Goal: Communication & Community: Answer question/provide support

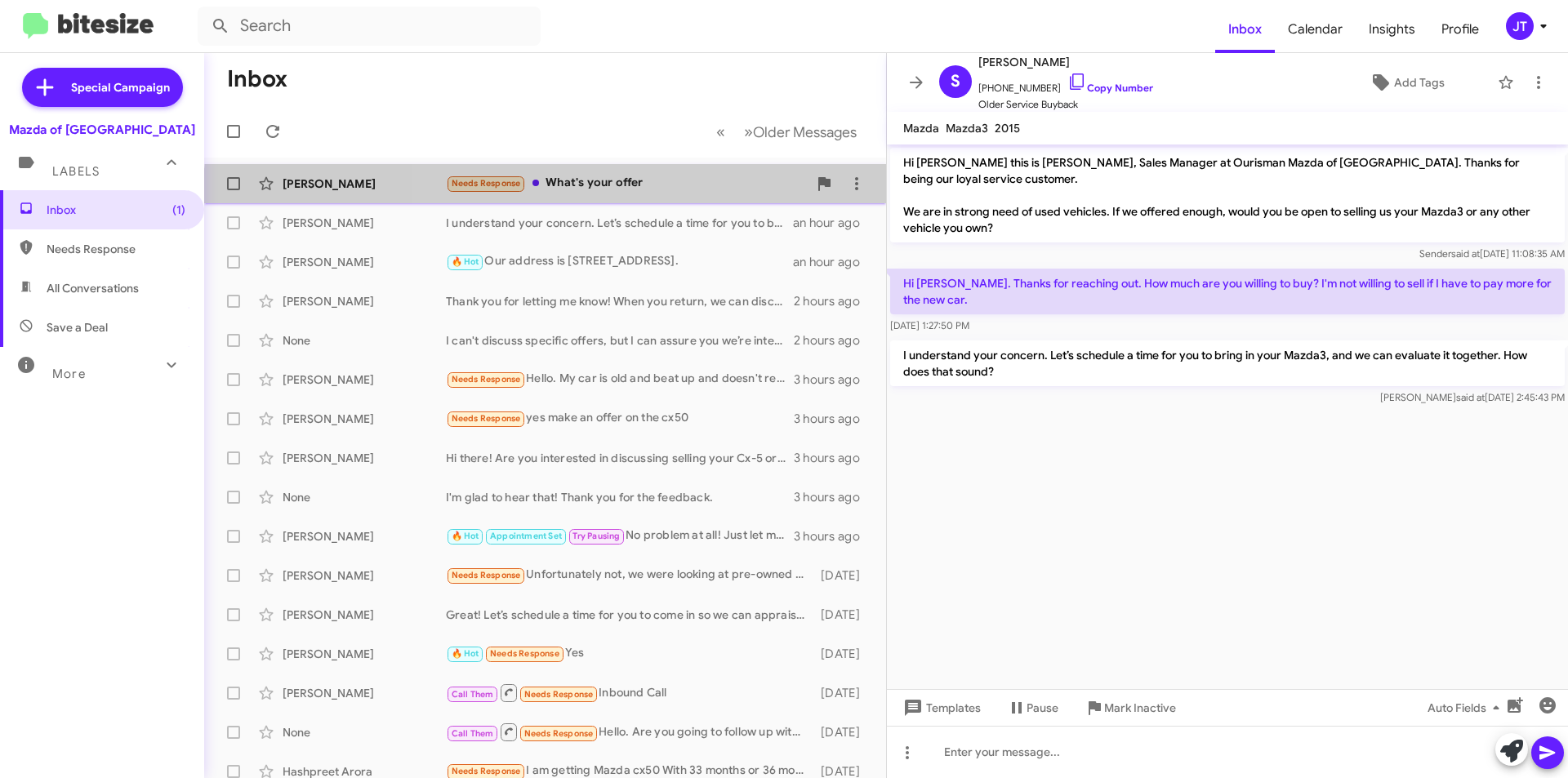
click at [660, 195] on div "Oscar Casasola Needs Response What's your offer 5 minutes ago" at bounding box center [544, 183] width 655 height 33
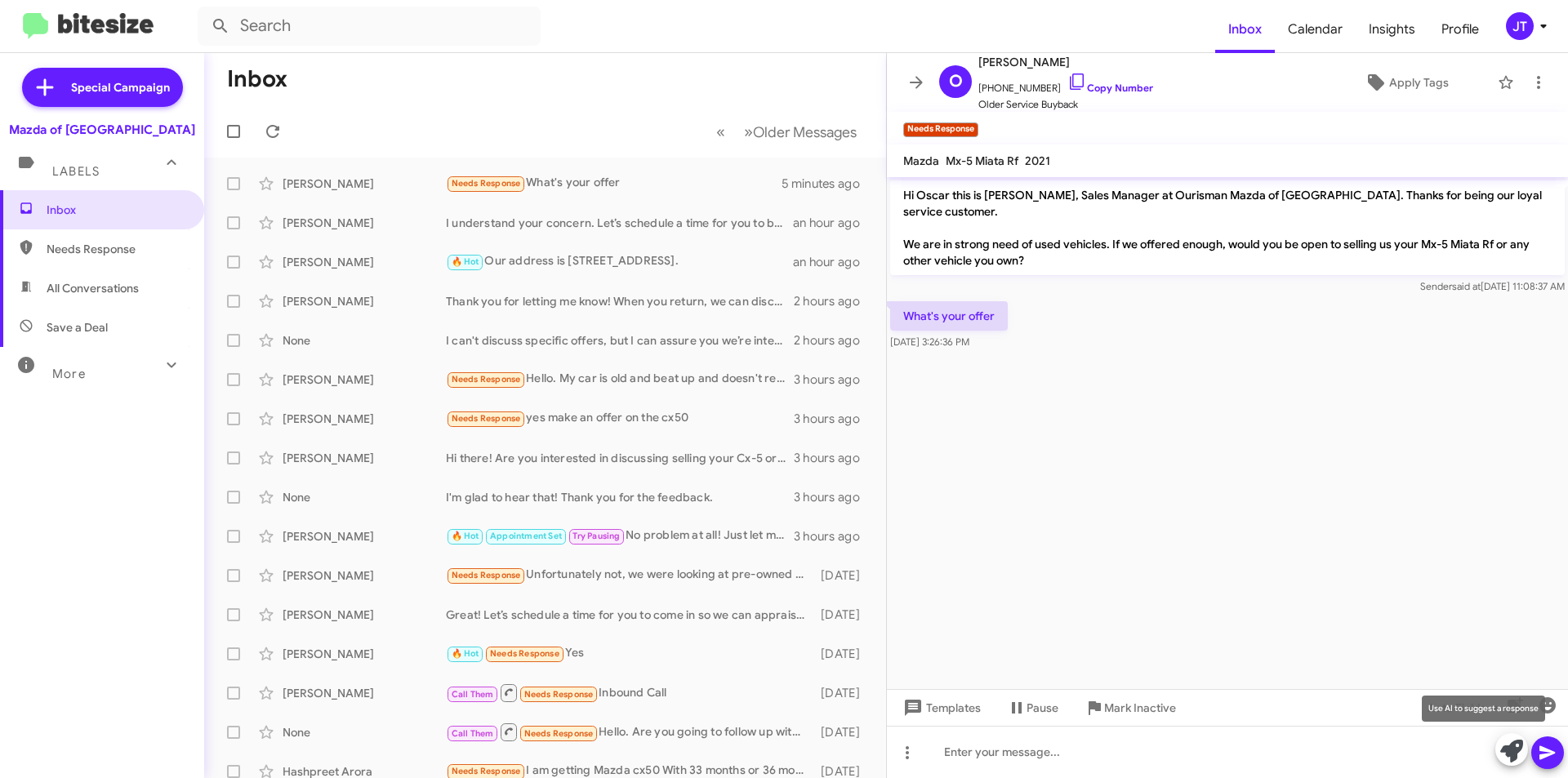
click at [1504, 752] on icon at bounding box center [1512, 751] width 23 height 23
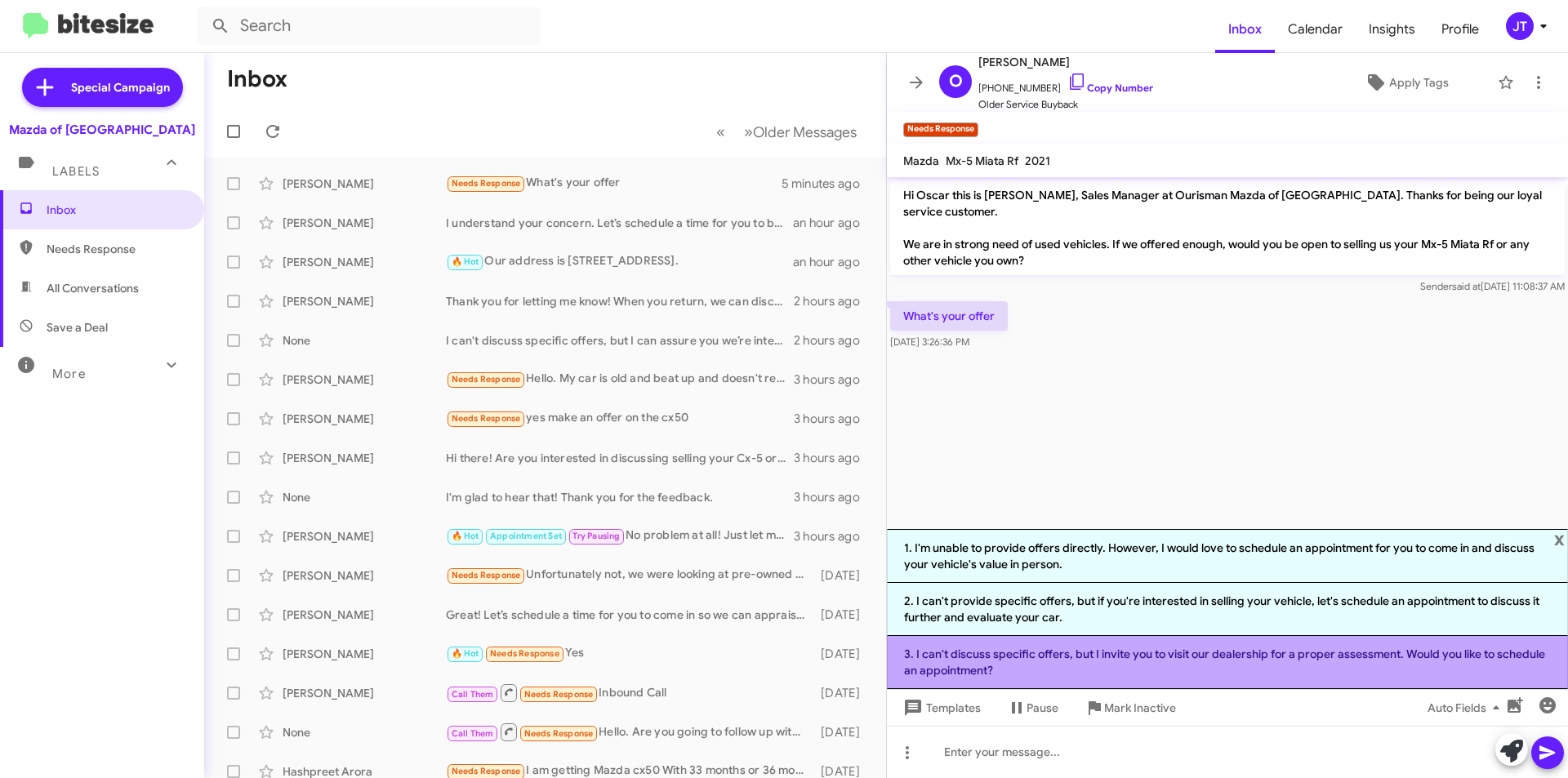
click at [1104, 652] on li "3. I can't discuss specific offers, but I invite you to visit our dealership fo…" at bounding box center [1227, 662] width 681 height 53
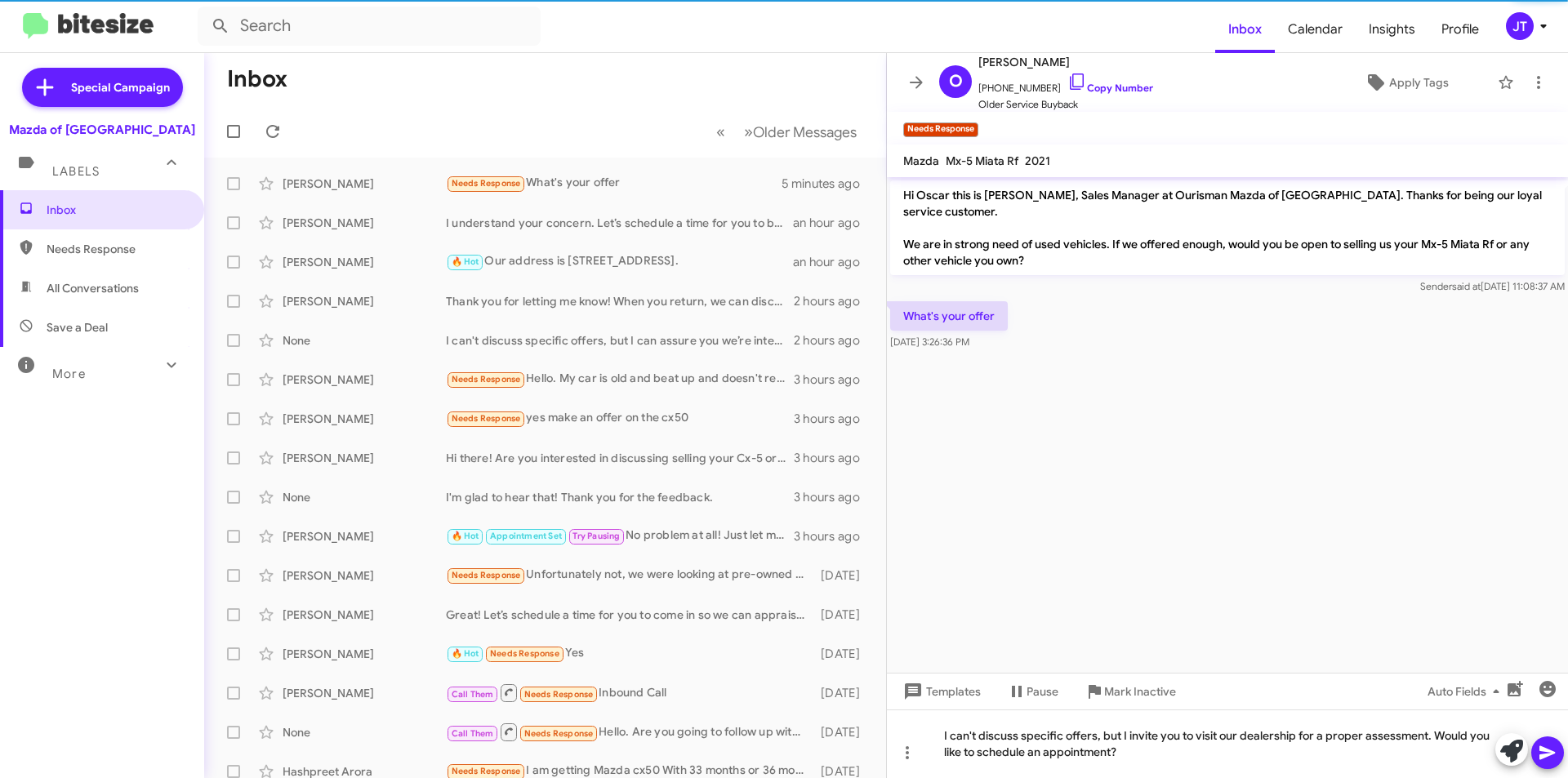
click at [1544, 755] on icon at bounding box center [1546, 753] width 16 height 14
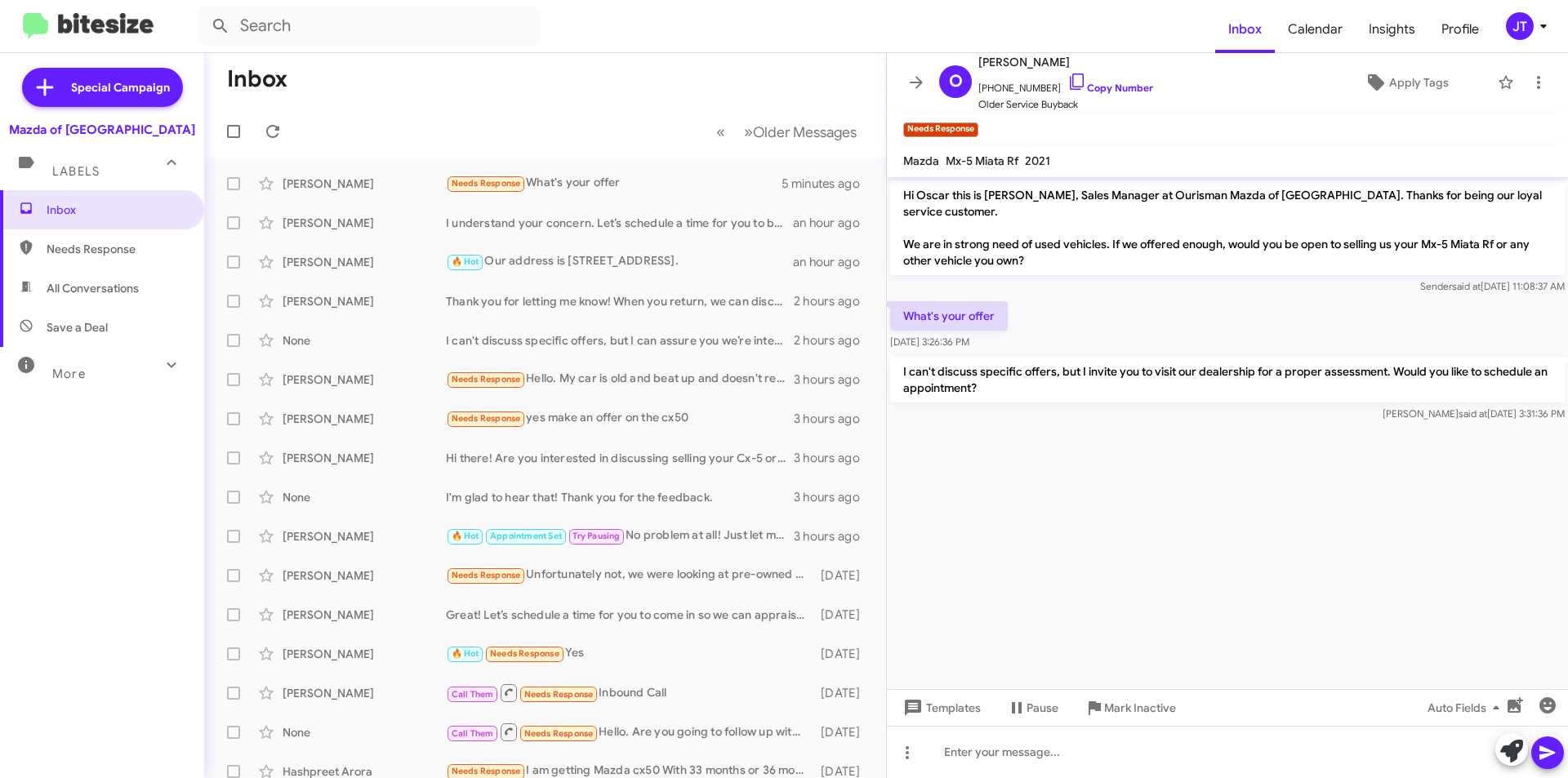
click at [1544, 22] on icon at bounding box center [1543, 25] width 20 height 20
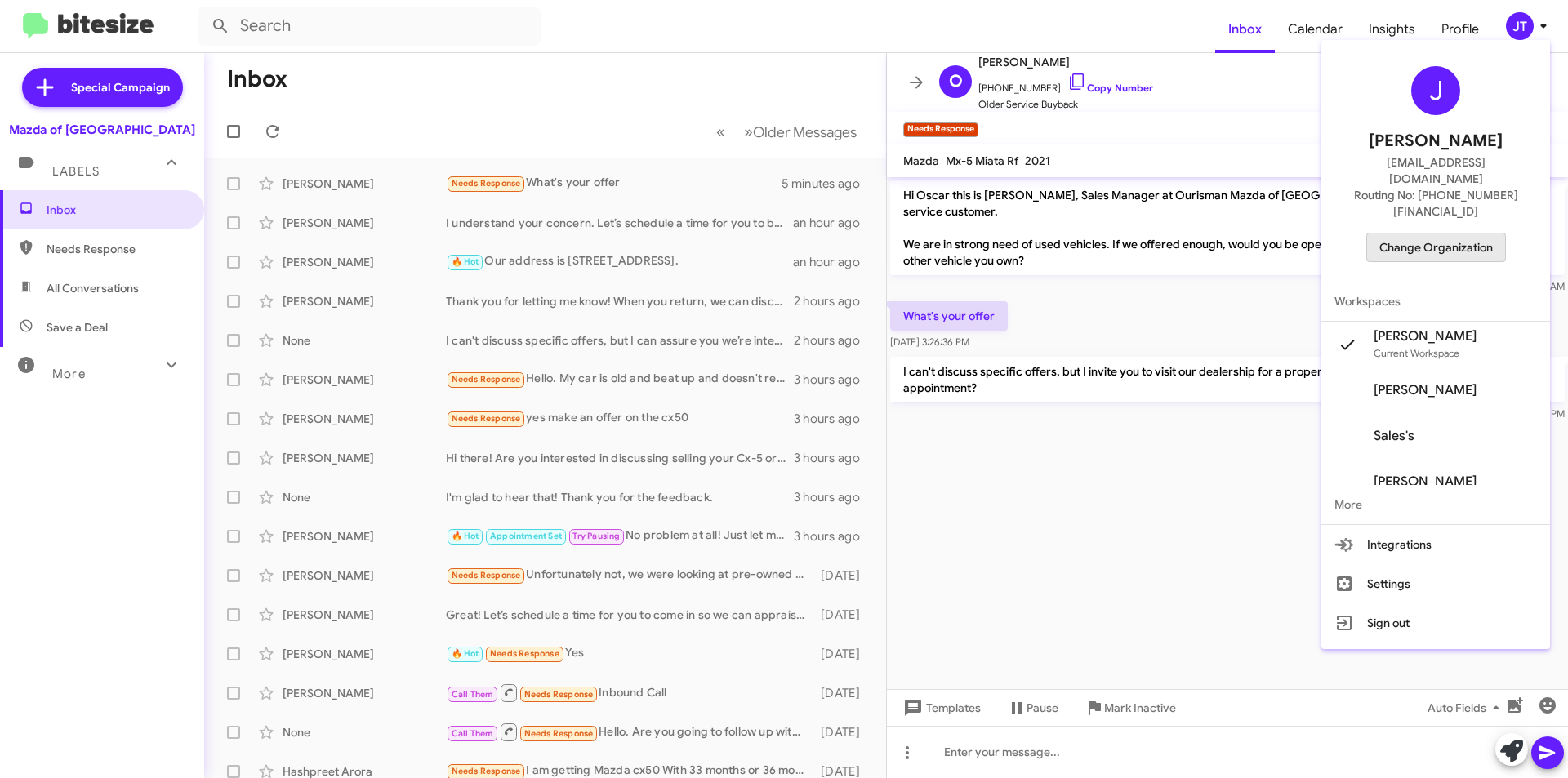
click at [1462, 233] on span "Change Organization" at bounding box center [1435, 247] width 114 height 28
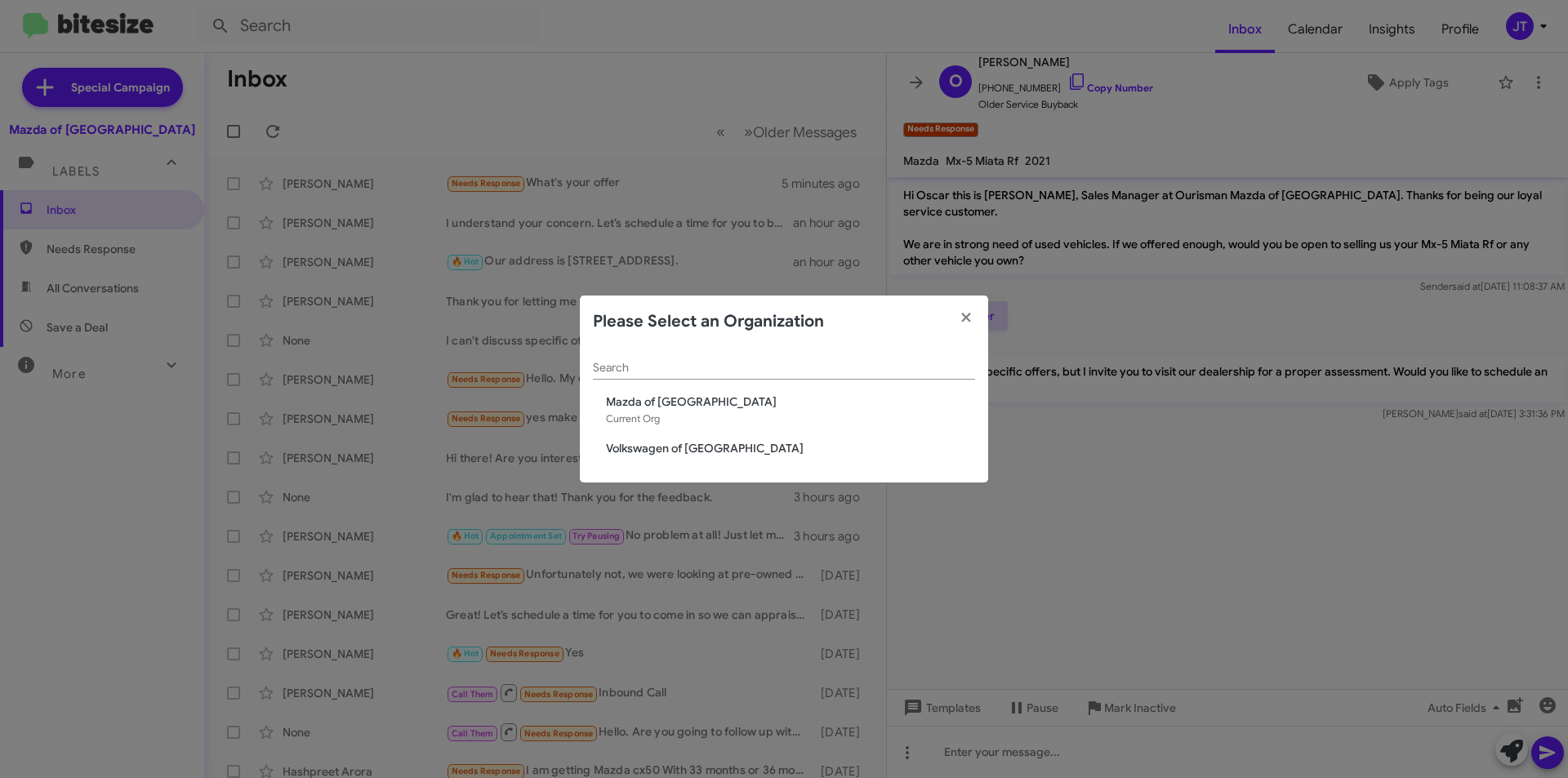
click at [649, 438] on div "Search Mazda of Rockville Current Org Volkswagen of Rockville" at bounding box center [784, 415] width 408 height 135
click at [647, 450] on span "Volkswagen of Rockville" at bounding box center [790, 447] width 369 height 16
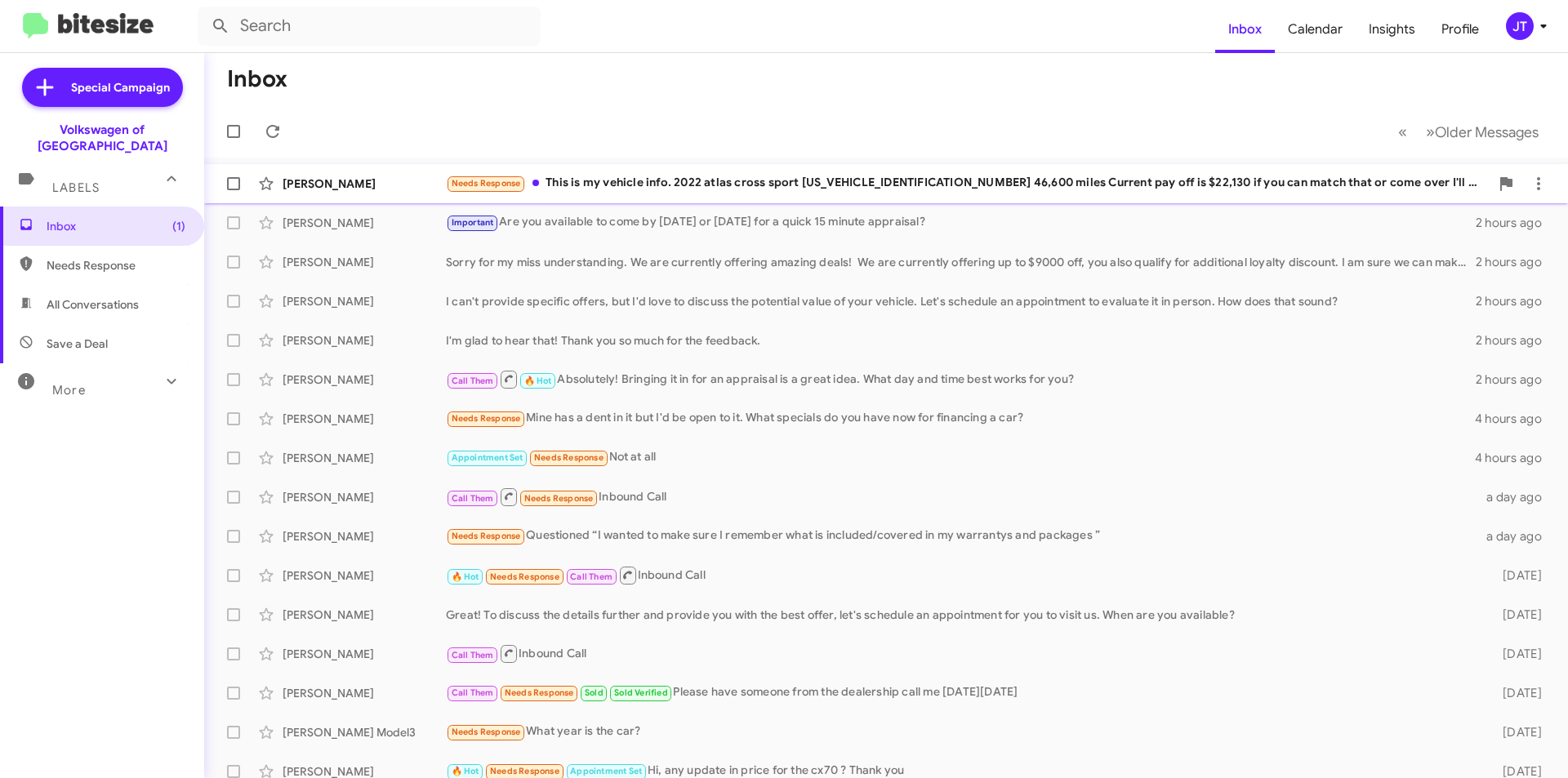
click at [756, 183] on div "Needs Response This is my vehicle info. 2022 atlas cross sport 1V2LC2CAXNC22461…" at bounding box center [967, 183] width 1043 height 19
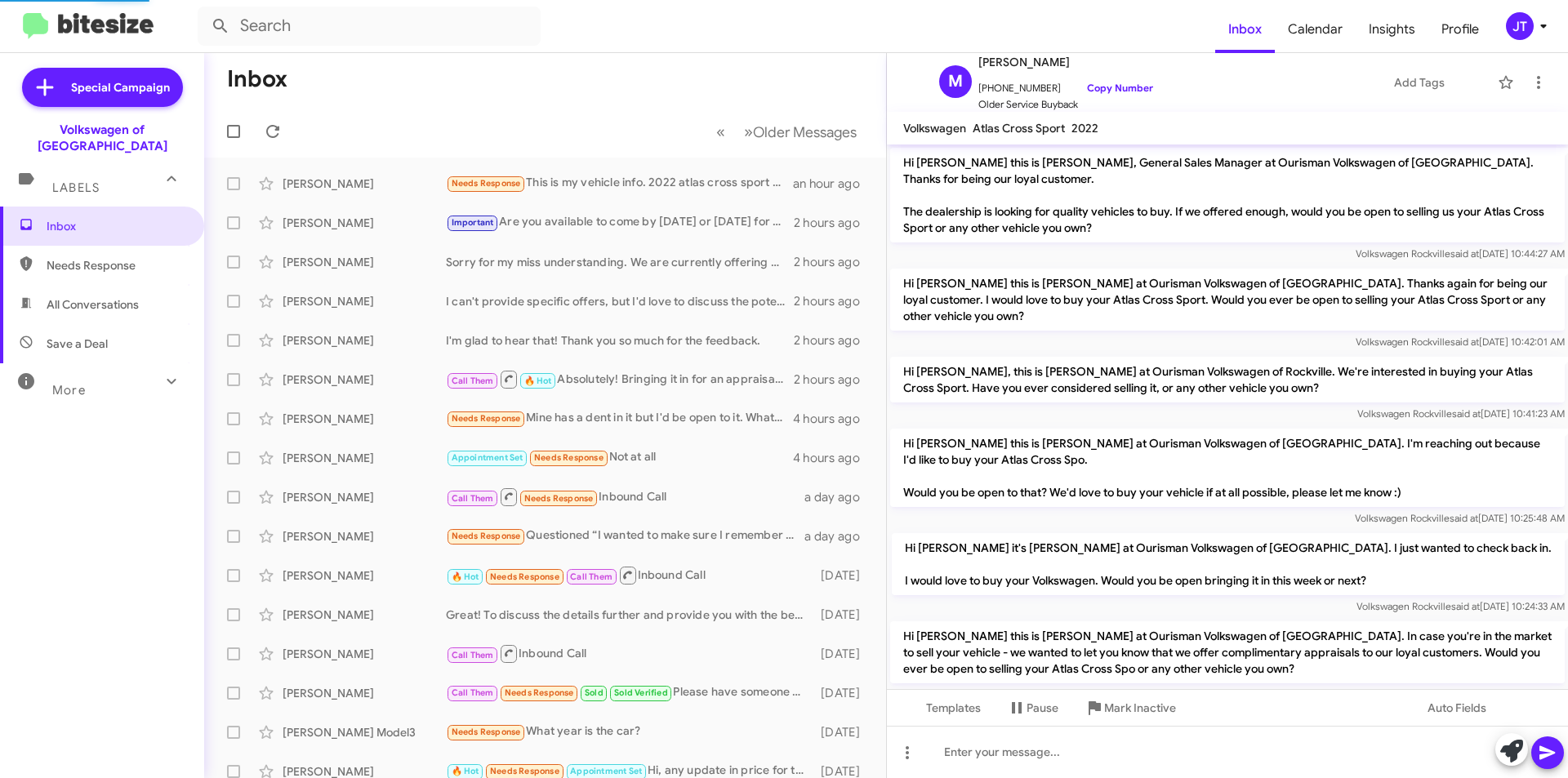
scroll to position [628, 0]
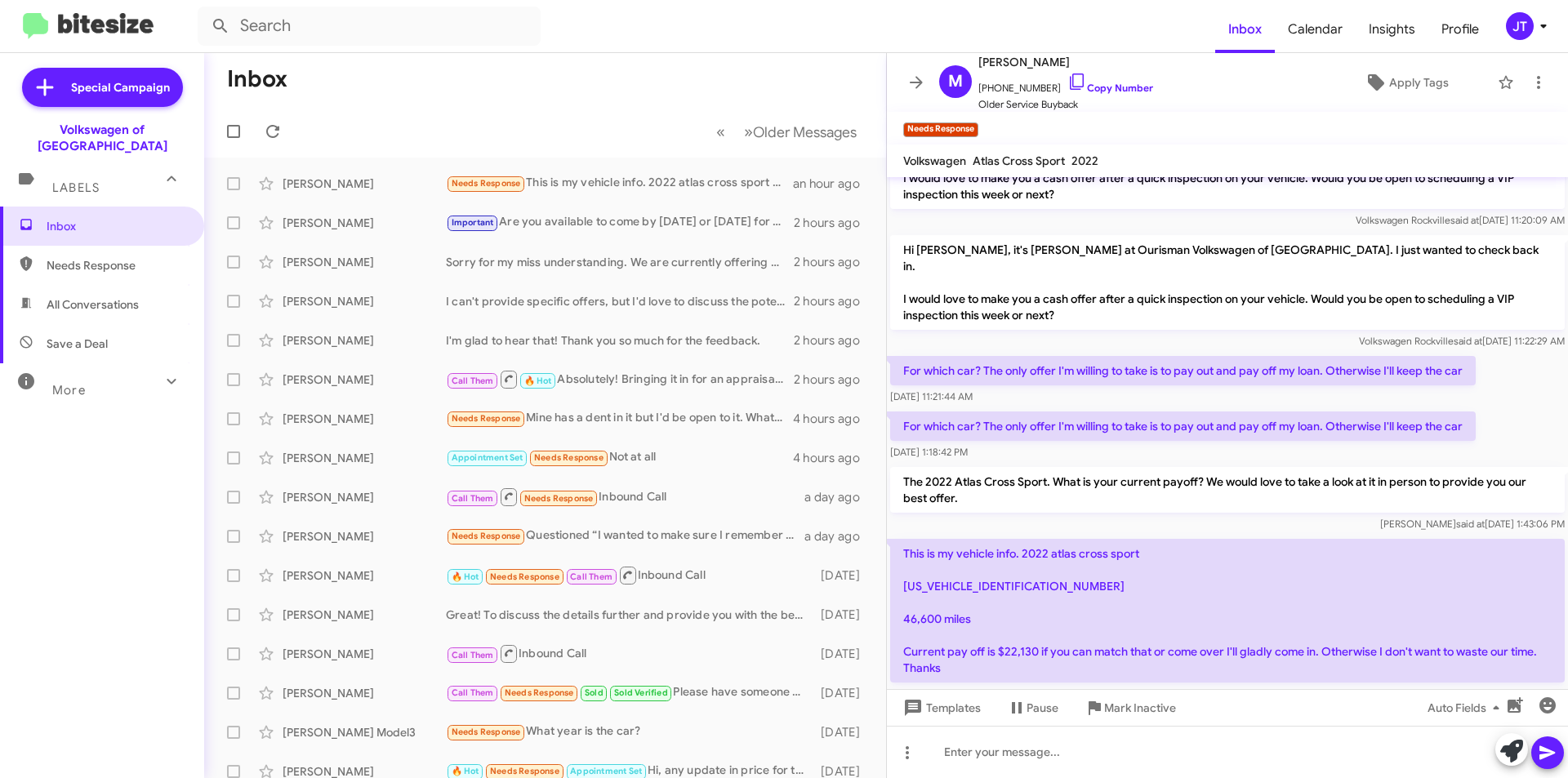
click at [957, 552] on p "This is my vehicle info. 2022 atlas cross sport 1V2LC2CAXNC224613 46,600 miles …" at bounding box center [1227, 610] width 674 height 144
click at [977, 559] on p "This is my vehicle info. 2022 atlas cross sport 1V2LC2CAXNC224613 46,600 miles …" at bounding box center [1227, 610] width 674 height 144
